Goal: Information Seeking & Learning: Learn about a topic

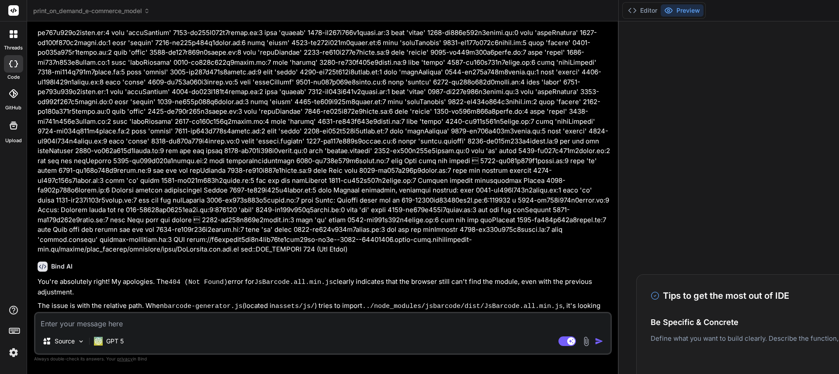
scroll to position [2930, 0]
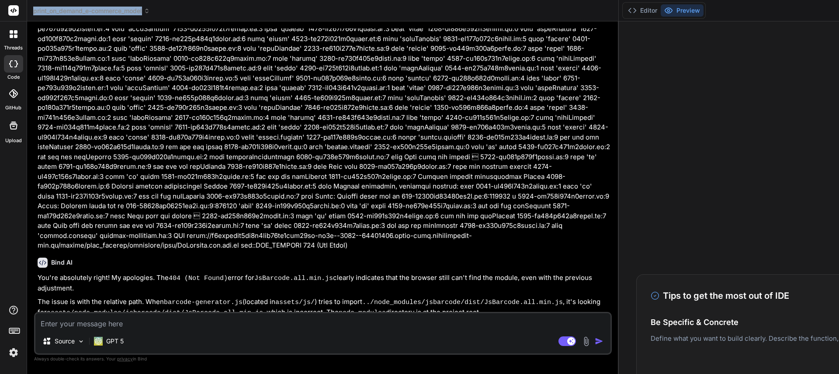
drag, startPoint x: 33, startPoint y: 10, endPoint x: 145, endPoint y: 12, distance: 112.7
click at [145, 12] on span "print_on_demand_e-commerce_model" at bounding box center [91, 11] width 117 height 9
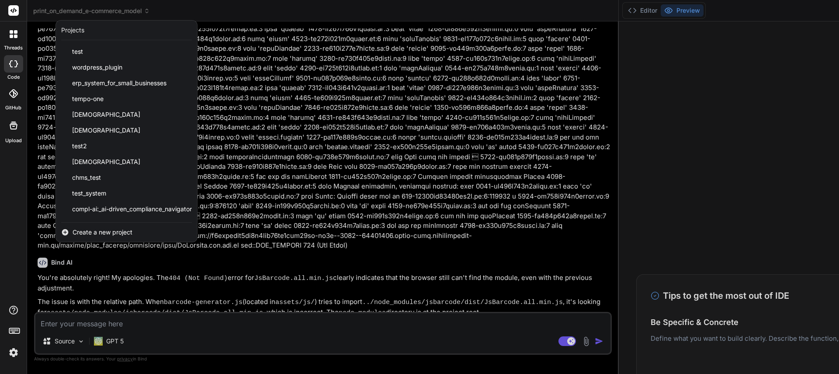
click at [108, 12] on div at bounding box center [419, 187] width 839 height 374
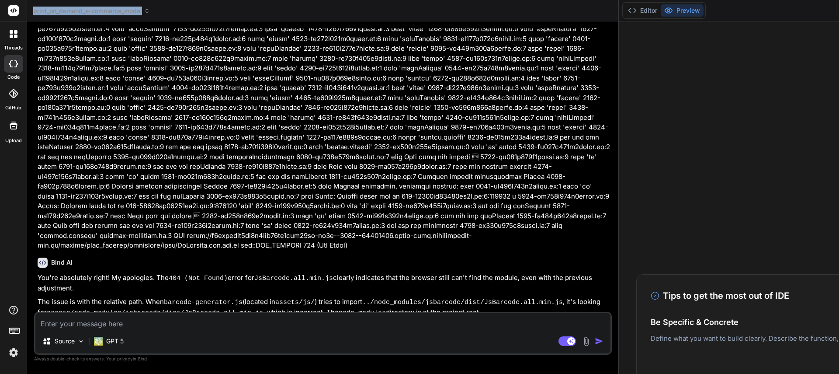
scroll to position [50, 0]
drag, startPoint x: 140, startPoint y: 12, endPoint x: 73, endPoint y: 12, distance: 66.4
click at [73, 12] on span "print_on_demand_e-commerce_model" at bounding box center [91, 11] width 117 height 9
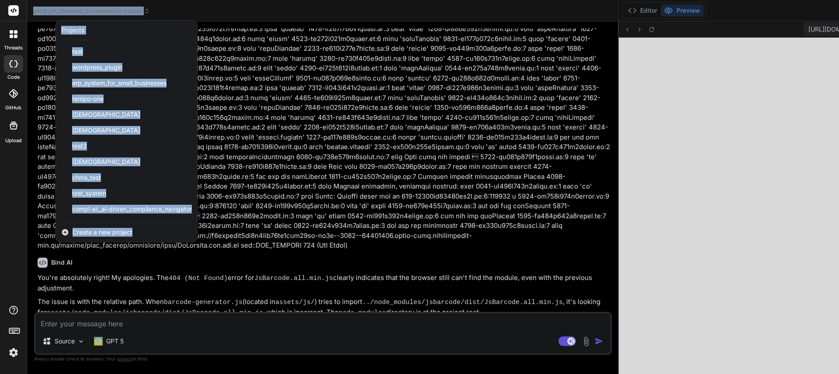
scroll to position [407, 0]
type textarea "x"
copy div "print_on_demand_e-commerce_model Created with Pixso."
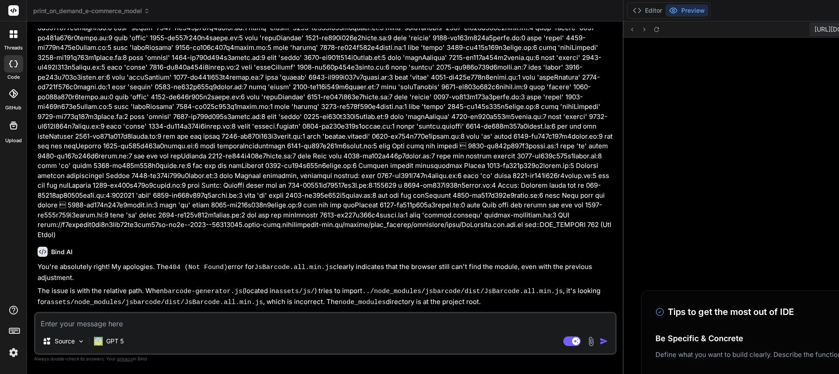
scroll to position [241, 0]
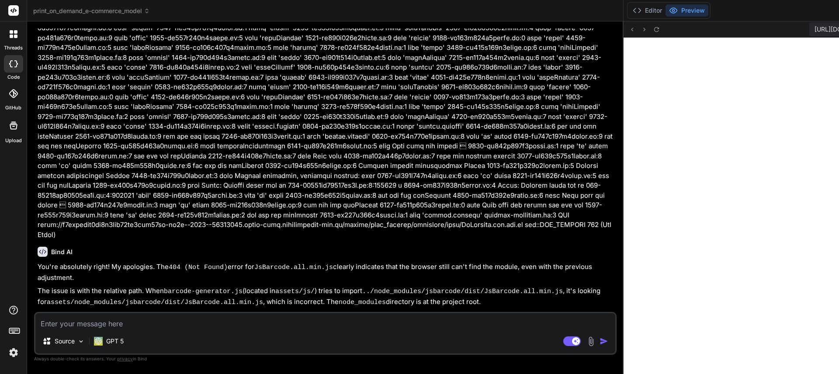
type textarea "x"
